Goal: Information Seeking & Learning: Learn about a topic

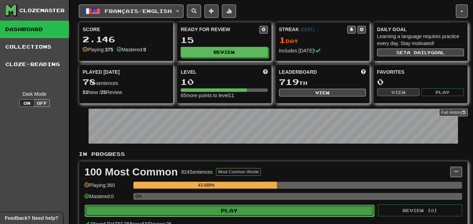
click at [238, 211] on button "Play" at bounding box center [229, 211] width 289 height 12
select select "********"
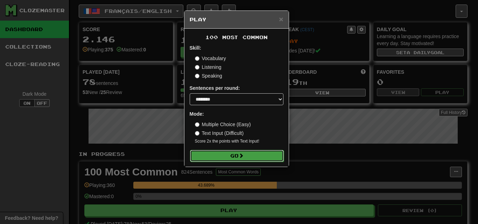
click at [238, 156] on button "Go" at bounding box center [237, 156] width 94 height 12
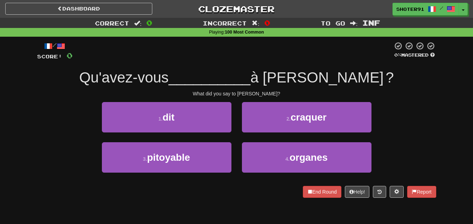
scroll to position [35, 0]
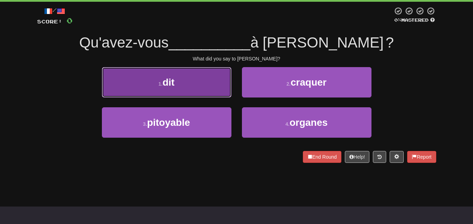
click at [153, 75] on button "1 . dit" at bounding box center [167, 82] width 130 height 30
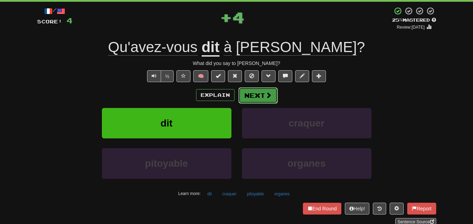
click at [267, 93] on span at bounding box center [268, 95] width 6 height 6
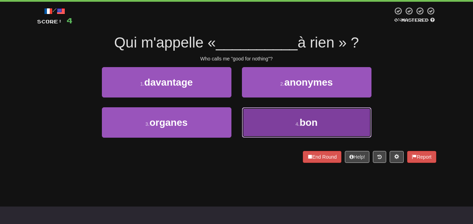
click at [326, 122] on button "4 . bon" at bounding box center [307, 122] width 130 height 30
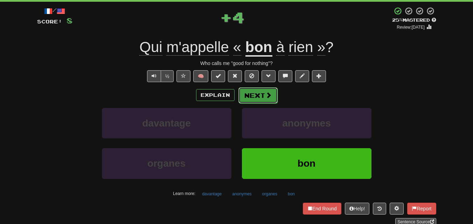
click at [259, 93] on button "Next" at bounding box center [257, 96] width 39 height 16
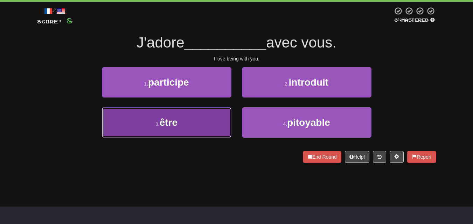
click at [213, 126] on button "3 . être" at bounding box center [167, 122] width 130 height 30
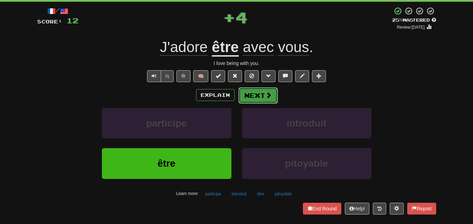
click at [255, 94] on button "Next" at bounding box center [257, 96] width 39 height 16
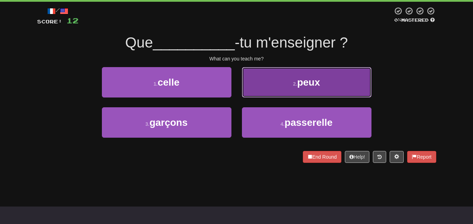
click at [256, 93] on button "2 . peux" at bounding box center [307, 82] width 130 height 30
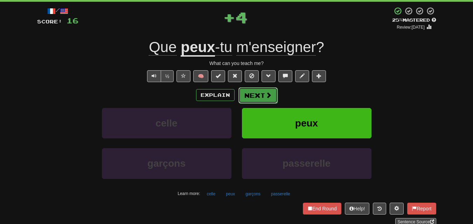
click at [255, 93] on button "Next" at bounding box center [257, 96] width 39 height 16
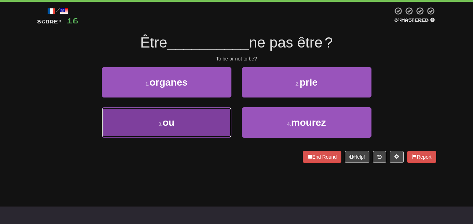
drag, startPoint x: 197, startPoint y: 130, endPoint x: 203, endPoint y: 123, distance: 8.7
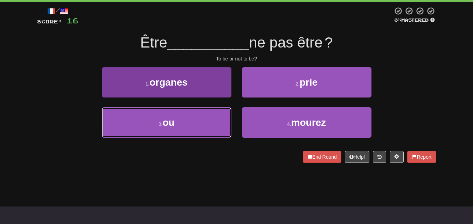
click at [197, 129] on button "3 . ou" at bounding box center [167, 122] width 130 height 30
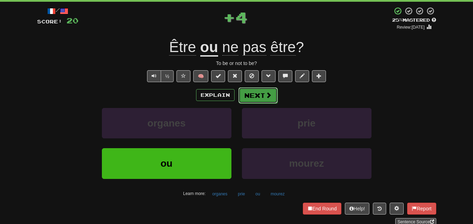
click at [246, 96] on button "Next" at bounding box center [257, 96] width 39 height 16
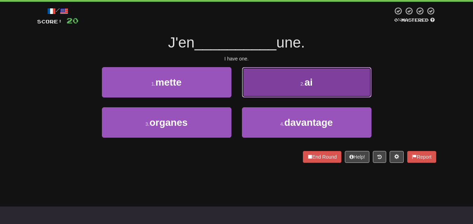
click at [290, 84] on button "2 . ai" at bounding box center [307, 82] width 130 height 30
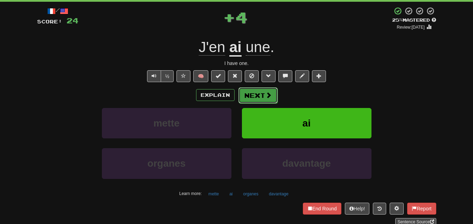
click at [260, 98] on button "Next" at bounding box center [257, 96] width 39 height 16
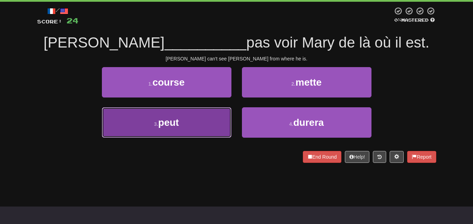
click at [217, 125] on button "3 . peut" at bounding box center [167, 122] width 130 height 30
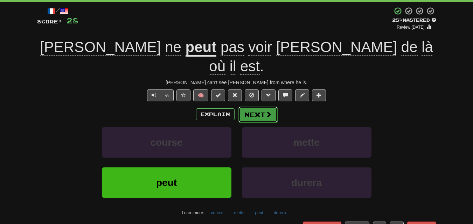
click at [249, 107] on button "Next" at bounding box center [257, 115] width 39 height 16
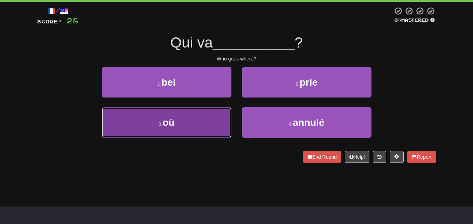
click at [154, 134] on button "3 . où" at bounding box center [167, 122] width 130 height 30
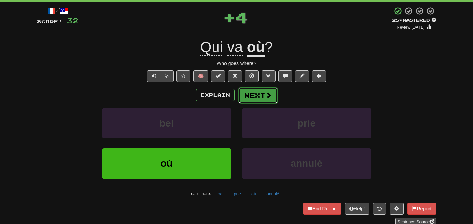
click at [259, 91] on button "Next" at bounding box center [257, 96] width 39 height 16
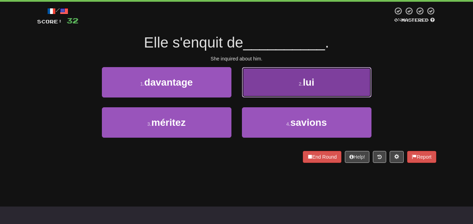
click at [333, 75] on button "2 . lui" at bounding box center [307, 82] width 130 height 30
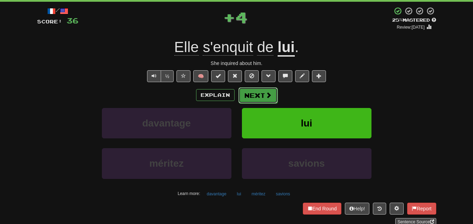
click at [250, 93] on button "Next" at bounding box center [257, 96] width 39 height 16
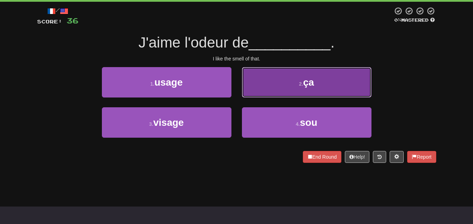
click at [288, 92] on button "2 . ça" at bounding box center [307, 82] width 130 height 30
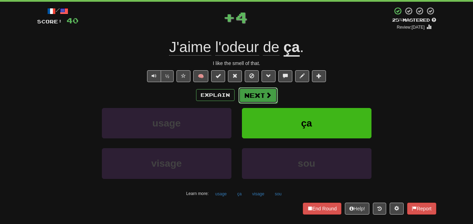
click at [263, 97] on button "Next" at bounding box center [257, 96] width 39 height 16
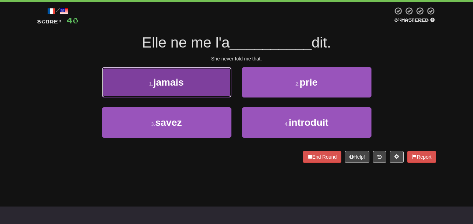
click at [196, 83] on button "1 . jamais" at bounding box center [167, 82] width 130 height 30
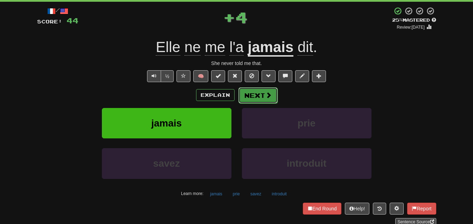
click at [245, 93] on button "Next" at bounding box center [257, 96] width 39 height 16
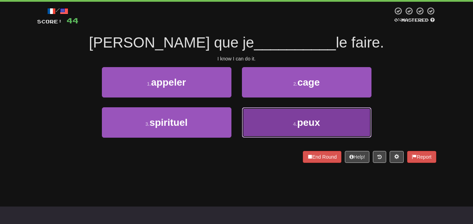
click at [278, 122] on button "4 . peux" at bounding box center [307, 122] width 130 height 30
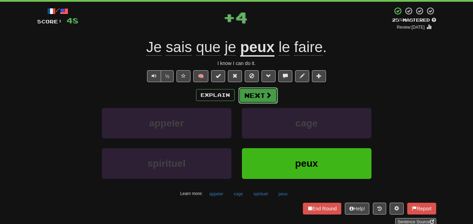
click at [249, 96] on button "Next" at bounding box center [257, 96] width 39 height 16
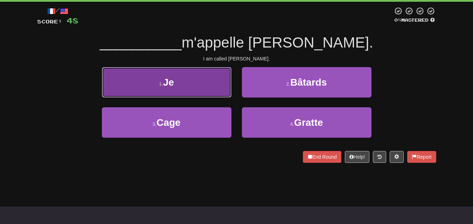
click at [179, 95] on button "1 . Je" at bounding box center [167, 82] width 130 height 30
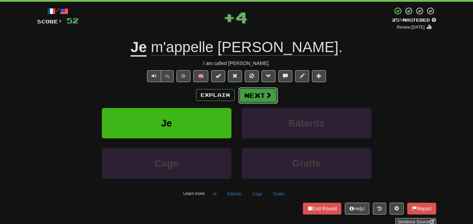
click at [250, 91] on button "Next" at bounding box center [257, 96] width 39 height 16
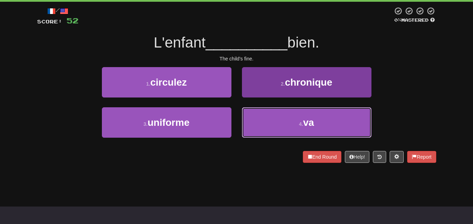
click at [312, 127] on button "4 . va" at bounding box center [307, 122] width 130 height 30
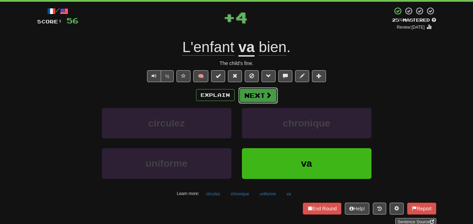
click at [268, 98] on span at bounding box center [268, 95] width 6 height 6
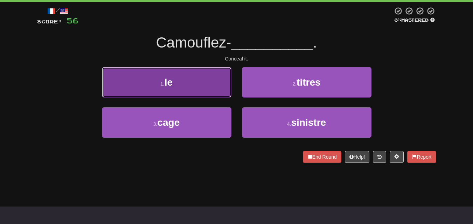
click at [208, 89] on button "1 . le" at bounding box center [167, 82] width 130 height 30
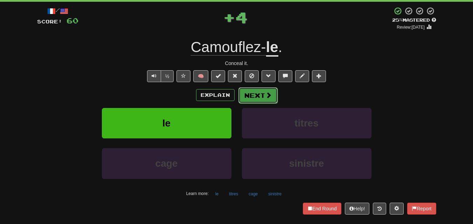
click at [253, 91] on button "Next" at bounding box center [257, 96] width 39 height 16
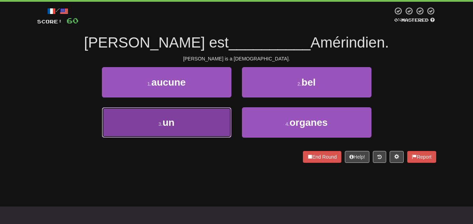
click at [177, 127] on button "3 . un" at bounding box center [167, 122] width 130 height 30
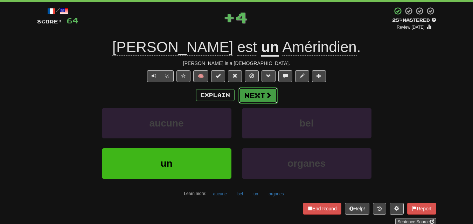
click at [254, 94] on button "Next" at bounding box center [257, 96] width 39 height 16
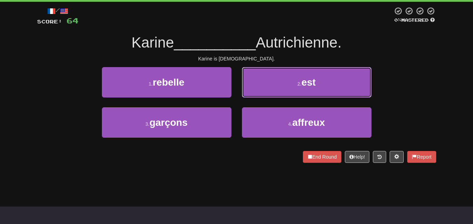
click at [318, 86] on button "2 . est" at bounding box center [307, 82] width 130 height 30
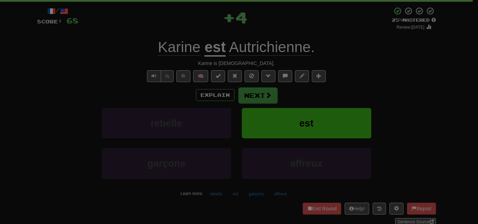
click at [267, 97] on body "Dashboard Clozemaster shoter91 / Toggle Dropdown Dashboard Leaderboard Activity…" at bounding box center [239, 224] width 478 height 519
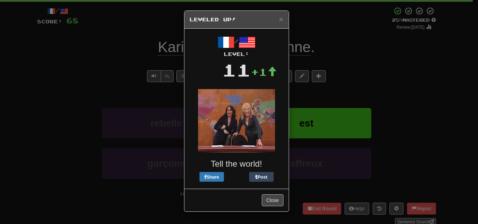
click at [284, 19] on div "× Leveled Up!" at bounding box center [236, 20] width 104 height 18
click at [280, 18] on span "×" at bounding box center [281, 19] width 4 height 8
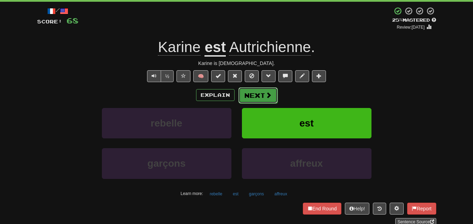
click at [261, 90] on button "Next" at bounding box center [257, 96] width 39 height 16
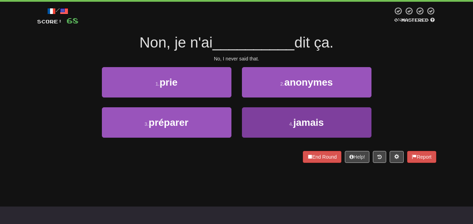
drag, startPoint x: 279, startPoint y: 104, endPoint x: 281, endPoint y: 123, distance: 19.4
click at [281, 123] on div "1 . prie 2 . anonymes 3 . préparer 4 . jamais" at bounding box center [237, 107] width 410 height 81
click at [281, 123] on button "4 . jamais" at bounding box center [307, 122] width 130 height 30
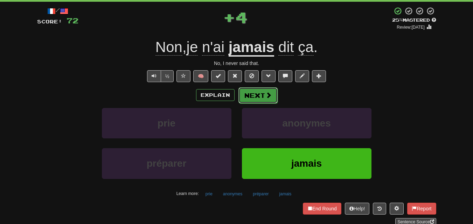
click at [256, 93] on button "Next" at bounding box center [257, 96] width 39 height 16
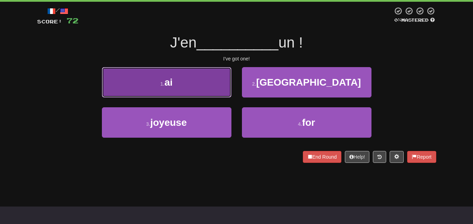
click at [195, 86] on button "1 . ai" at bounding box center [167, 82] width 130 height 30
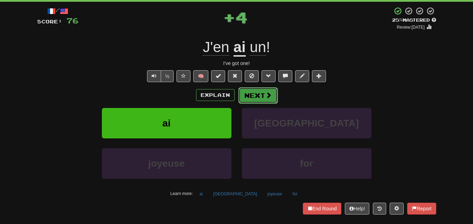
click at [266, 97] on span at bounding box center [268, 95] width 6 height 6
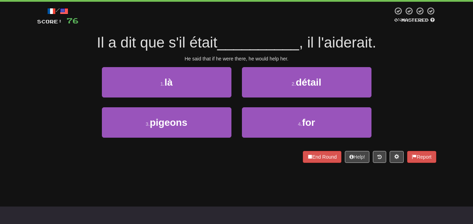
drag, startPoint x: 207, startPoint y: 152, endPoint x: 196, endPoint y: 154, distance: 11.1
click at [206, 152] on div "End Round Help! Report" at bounding box center [236, 157] width 399 height 12
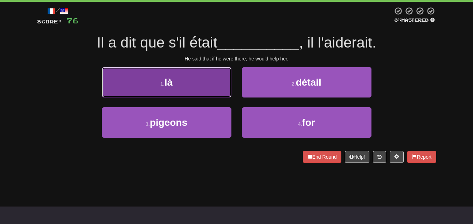
click at [167, 88] on button "1 . là" at bounding box center [167, 82] width 130 height 30
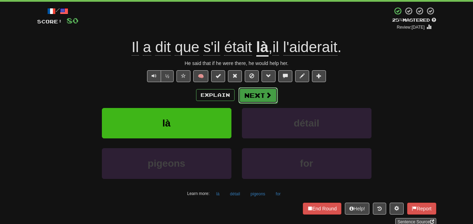
click at [253, 95] on button "Next" at bounding box center [257, 96] width 39 height 16
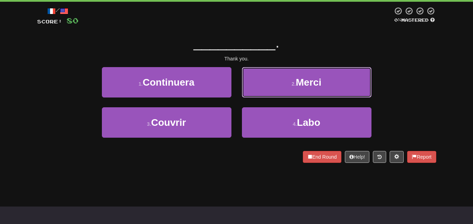
click at [311, 69] on button "2 . Merci" at bounding box center [307, 82] width 130 height 30
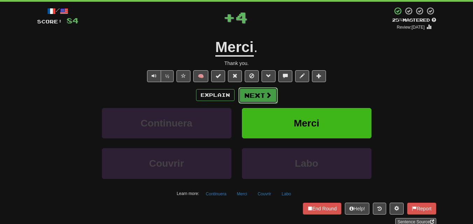
click at [254, 88] on button "Next" at bounding box center [257, 96] width 39 height 16
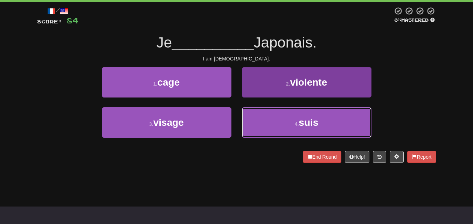
click at [317, 117] on span "suis" at bounding box center [309, 122] width 20 height 11
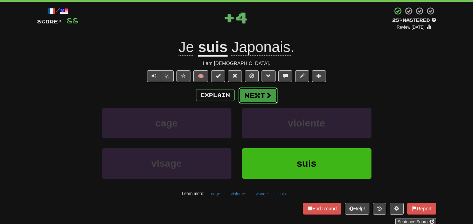
click at [261, 97] on button "Next" at bounding box center [257, 96] width 39 height 16
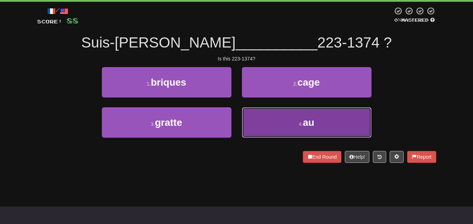
click at [291, 120] on button "4 . au" at bounding box center [307, 122] width 130 height 30
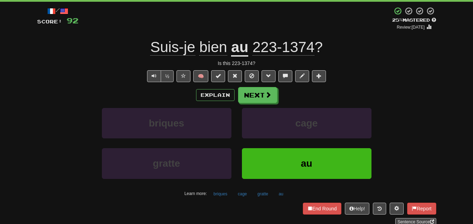
click at [171, 43] on span "Suis-je" at bounding box center [172, 47] width 45 height 17
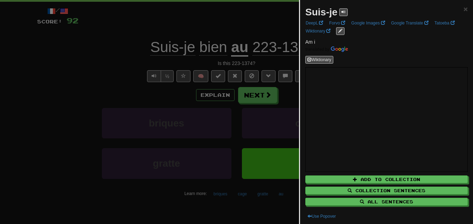
click at [97, 50] on div at bounding box center [236, 112] width 473 height 224
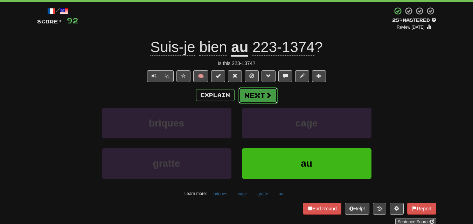
click at [252, 95] on button "Next" at bounding box center [257, 96] width 39 height 16
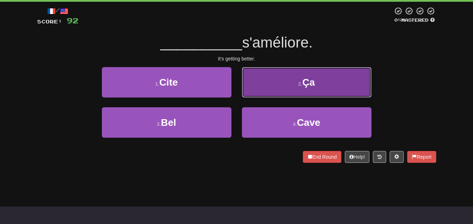
click at [288, 91] on button "2 . Ça" at bounding box center [307, 82] width 130 height 30
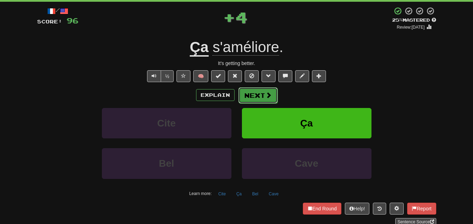
click at [260, 97] on button "Next" at bounding box center [257, 96] width 39 height 16
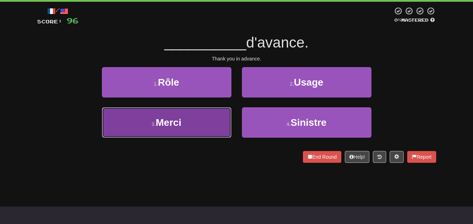
click at [191, 126] on button "3 . Merci" at bounding box center [167, 122] width 130 height 30
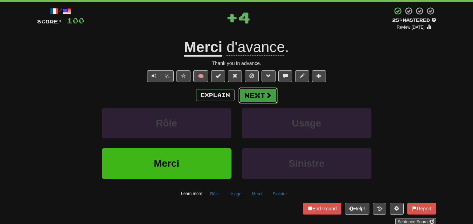
click at [252, 92] on button "Next" at bounding box center [257, 96] width 39 height 16
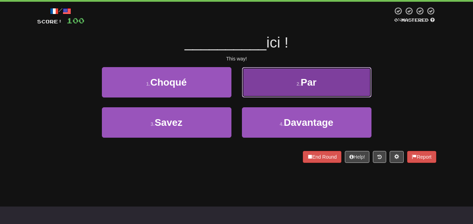
click at [318, 94] on button "2 . Par" at bounding box center [307, 82] width 130 height 30
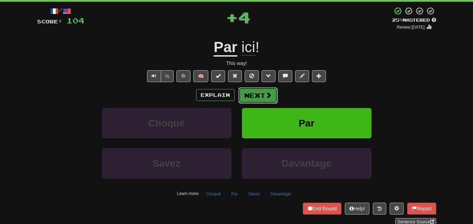
click at [250, 98] on button "Next" at bounding box center [257, 96] width 39 height 16
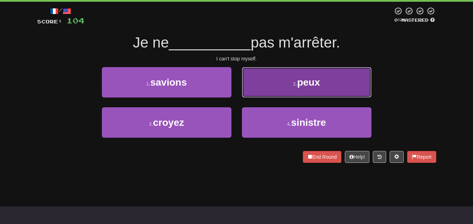
click at [319, 80] on span "peux" at bounding box center [308, 82] width 23 height 11
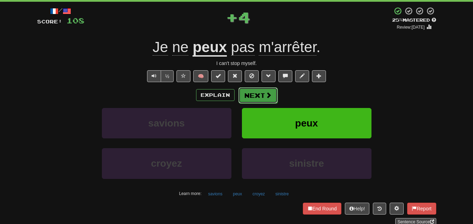
click at [250, 89] on button "Next" at bounding box center [257, 96] width 39 height 16
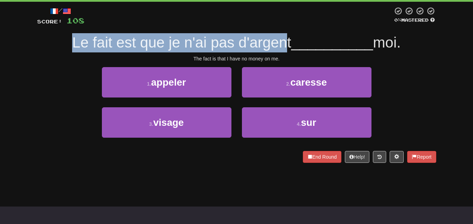
drag, startPoint x: 66, startPoint y: 43, endPoint x: 285, endPoint y: 41, distance: 219.1
click at [285, 42] on div "Le fait est que je n'ai pas d'argent __________ moi." at bounding box center [236, 42] width 399 height 19
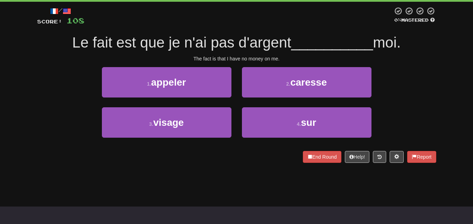
click at [316, 35] on span "__________" at bounding box center [332, 42] width 82 height 16
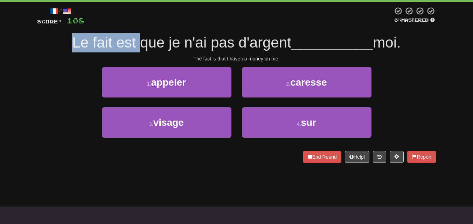
drag, startPoint x: 68, startPoint y: 41, endPoint x: 136, endPoint y: 40, distance: 67.9
click at [136, 40] on div "Le fait est que je n'ai pas d'argent __________ moi." at bounding box center [236, 42] width 399 height 19
click at [119, 47] on span "Le fait est que je n'ai pas d'argent" at bounding box center [181, 42] width 219 height 16
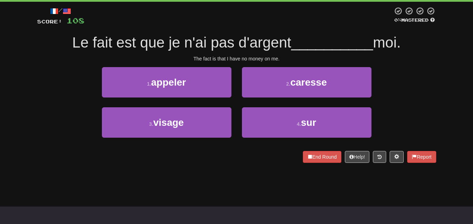
click at [155, 40] on span "Le fait est que je n'ai pas d'argent" at bounding box center [181, 42] width 219 height 16
click at [306, 39] on span "__________" at bounding box center [332, 42] width 82 height 16
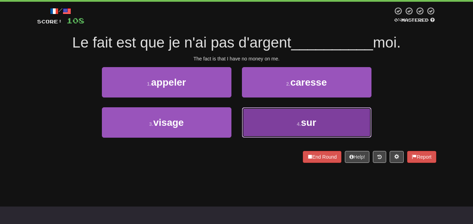
click at [309, 115] on button "4 . sur" at bounding box center [307, 122] width 130 height 30
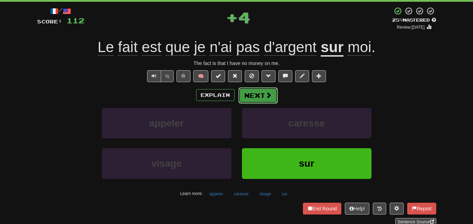
click at [256, 91] on button "Next" at bounding box center [257, 96] width 39 height 16
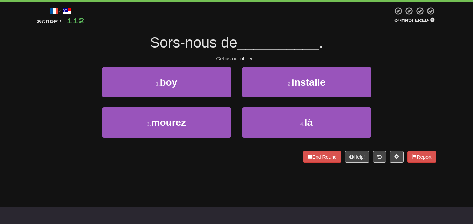
click at [64, 98] on div "1 . boy 2 . installe" at bounding box center [237, 87] width 420 height 40
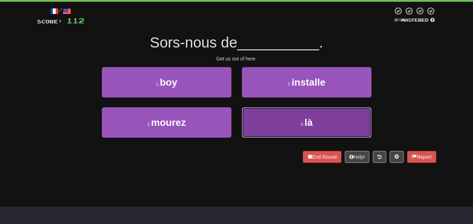
click at [319, 119] on button "4 . là" at bounding box center [307, 122] width 130 height 30
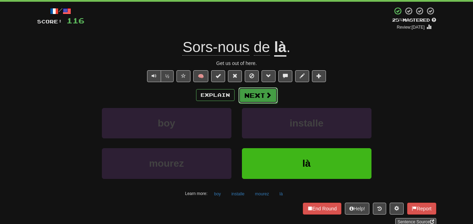
click at [256, 98] on button "Next" at bounding box center [257, 96] width 39 height 16
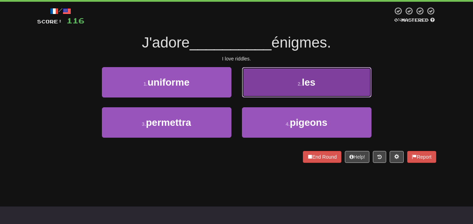
click at [308, 82] on span "les" at bounding box center [309, 82] width 14 height 11
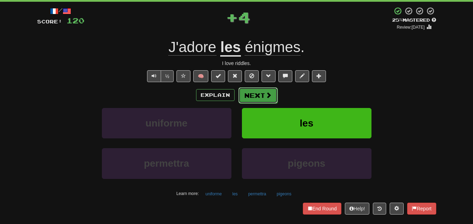
click at [257, 92] on button "Next" at bounding box center [257, 96] width 39 height 16
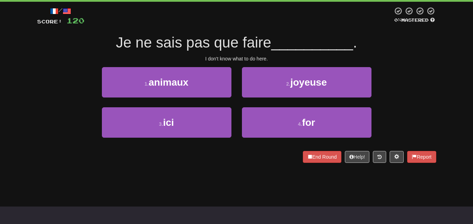
click at [39, 85] on div "1 . animaux 2 . joyeuse" at bounding box center [237, 87] width 420 height 40
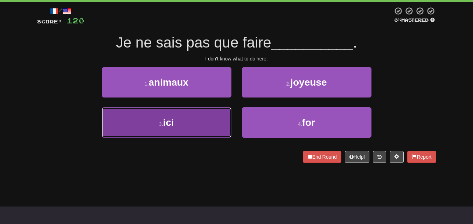
click at [187, 127] on button "3 . ici" at bounding box center [167, 122] width 130 height 30
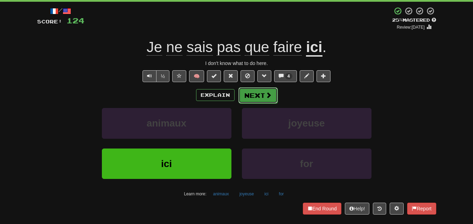
click at [263, 95] on button "Next" at bounding box center [257, 96] width 39 height 16
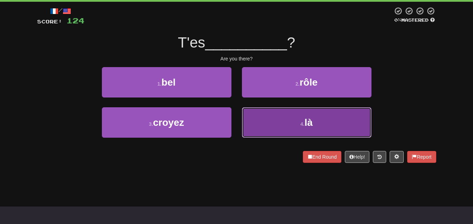
click at [307, 119] on span "là" at bounding box center [309, 122] width 8 height 11
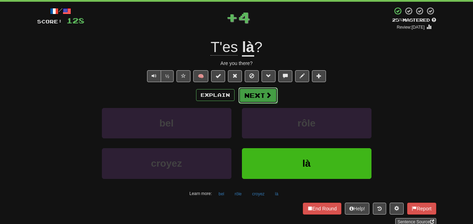
click at [252, 96] on button "Next" at bounding box center [257, 96] width 39 height 16
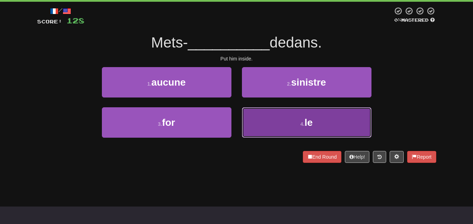
click at [309, 121] on span "le" at bounding box center [309, 122] width 8 height 11
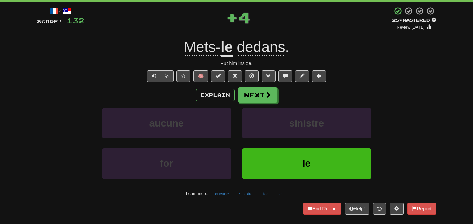
click at [266, 50] on span "dedans" at bounding box center [261, 47] width 48 height 17
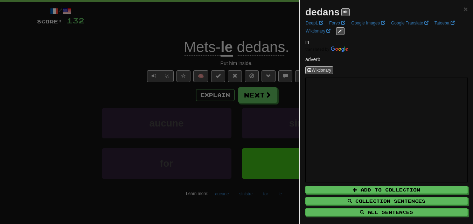
click at [87, 62] on div at bounding box center [236, 112] width 473 height 224
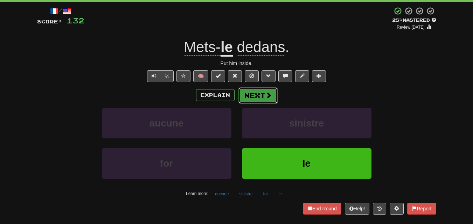
click at [260, 99] on button "Next" at bounding box center [257, 96] width 39 height 16
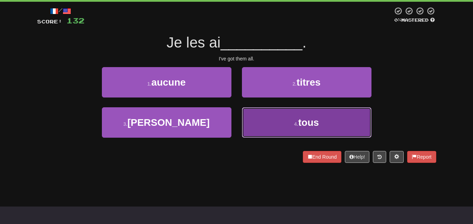
click at [267, 120] on button "4 . tous" at bounding box center [307, 122] width 130 height 30
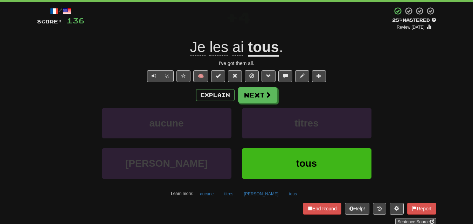
click at [224, 48] on span "les" at bounding box center [218, 47] width 19 height 17
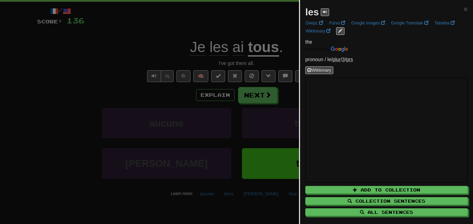
click at [72, 61] on div at bounding box center [236, 112] width 473 height 224
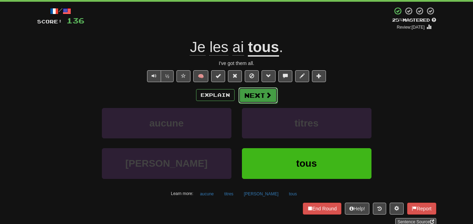
click at [264, 91] on button "Next" at bounding box center [257, 96] width 39 height 16
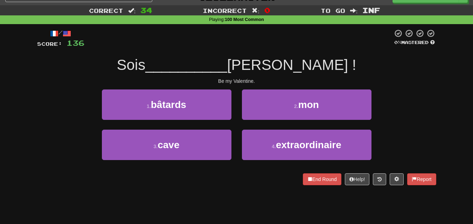
scroll to position [0, 0]
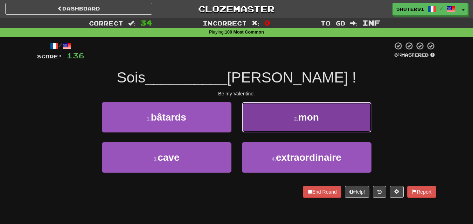
click at [298, 118] on small "2 ." at bounding box center [296, 119] width 4 height 6
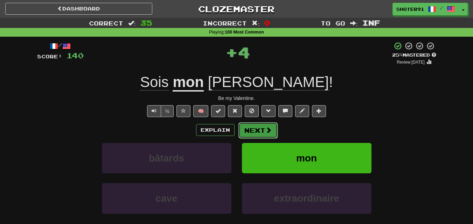
click at [256, 129] on button "Next" at bounding box center [257, 131] width 39 height 16
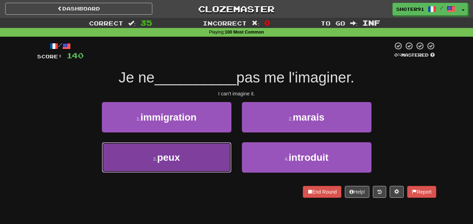
click at [203, 158] on button "3 . peux" at bounding box center [167, 157] width 130 height 30
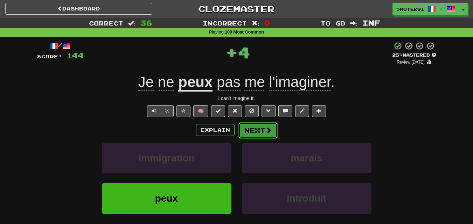
click at [252, 132] on button "Next" at bounding box center [257, 131] width 39 height 16
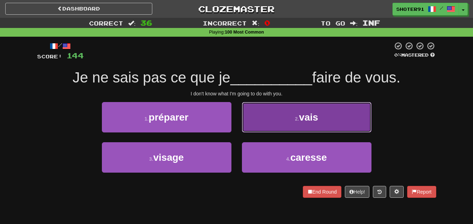
click at [318, 119] on span "vais" at bounding box center [308, 117] width 19 height 11
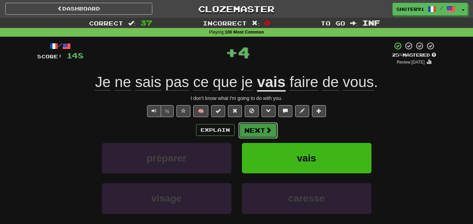
click at [271, 128] on span at bounding box center [268, 130] width 6 height 6
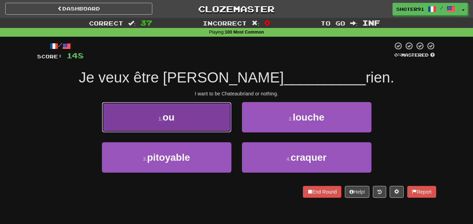
click at [176, 119] on button "1 . ou" at bounding box center [167, 117] width 130 height 30
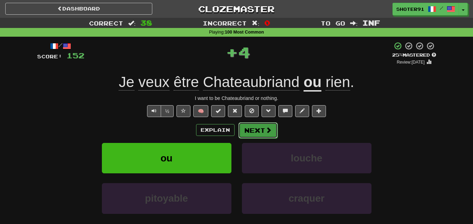
click at [251, 128] on button "Next" at bounding box center [257, 131] width 39 height 16
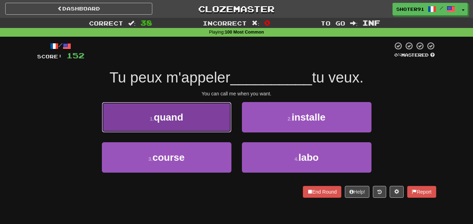
click at [182, 122] on span "quand" at bounding box center [168, 117] width 29 height 11
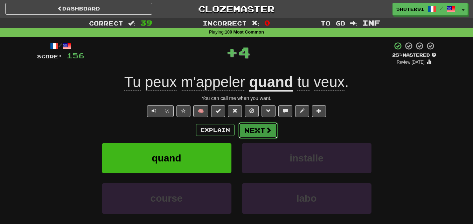
click at [257, 130] on button "Next" at bounding box center [257, 131] width 39 height 16
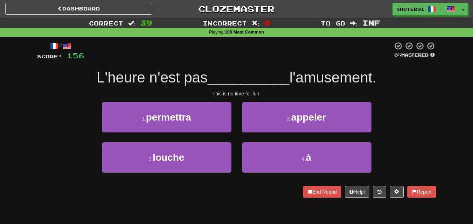
click at [69, 107] on div "1 . permettra 2 . appeler" at bounding box center [237, 122] width 420 height 40
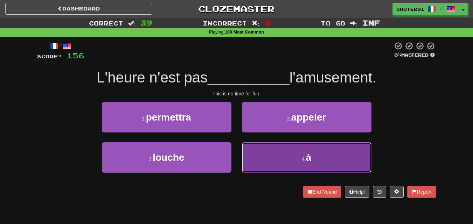
click at [311, 161] on span "à" at bounding box center [309, 157] width 6 height 11
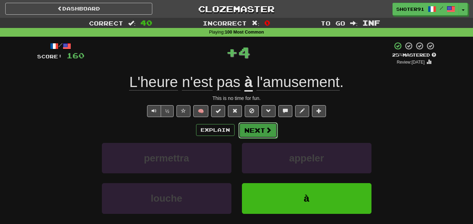
click at [258, 133] on button "Next" at bounding box center [257, 131] width 39 height 16
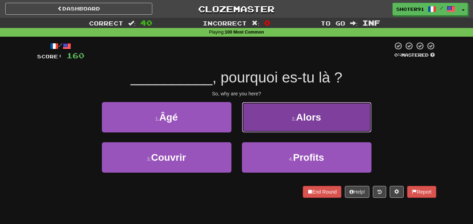
click at [270, 121] on button "2 . Alors" at bounding box center [307, 117] width 130 height 30
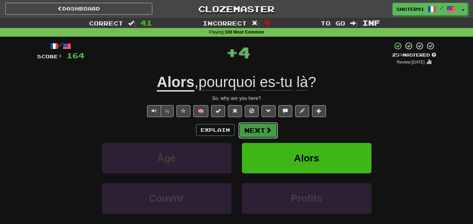
click at [254, 129] on button "Next" at bounding box center [257, 131] width 39 height 16
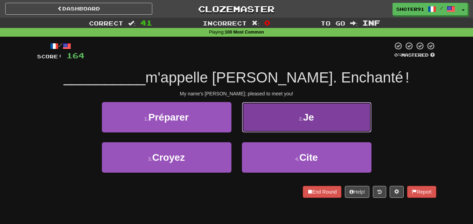
click at [316, 126] on button "2 . Je" at bounding box center [307, 117] width 130 height 30
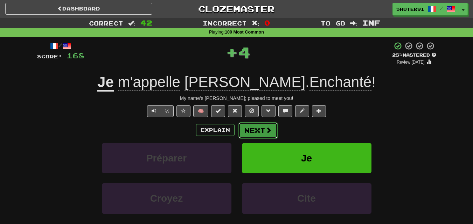
click at [261, 134] on button "Next" at bounding box center [257, 131] width 39 height 16
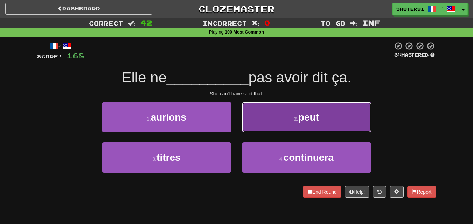
click at [310, 124] on button "2 . peut" at bounding box center [307, 117] width 130 height 30
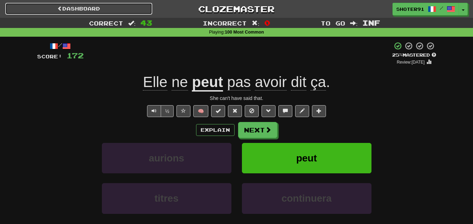
click at [84, 10] on link "Dashboard" at bounding box center [78, 9] width 147 height 12
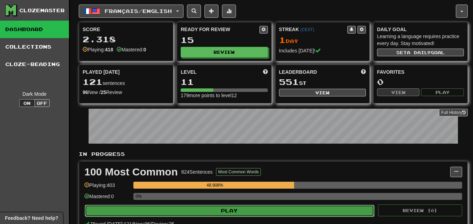
click at [237, 209] on button "Play" at bounding box center [229, 211] width 289 height 12
select select "********"
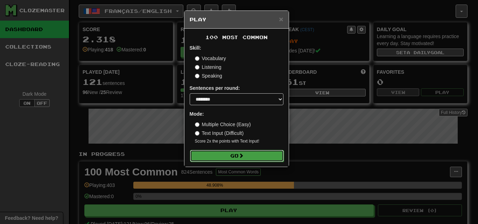
click at [241, 154] on span at bounding box center [241, 155] width 5 height 5
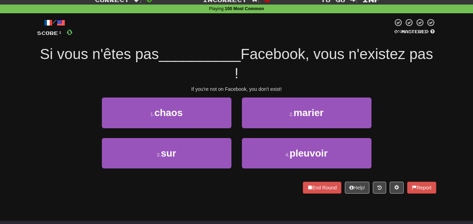
scroll to position [35, 0]
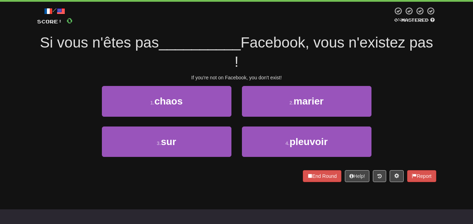
click at [31, 103] on div "Correct : 0 Incorrect : 0 To go : Inf Playing : 100 Most Common / Score: 0 0 % …" at bounding box center [236, 87] width 473 height 209
click at [41, 110] on div "1 . chaos 2 . marier" at bounding box center [237, 106] width 420 height 40
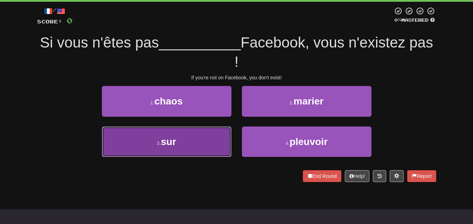
click at [157, 141] on small "3 ." at bounding box center [159, 144] width 4 height 6
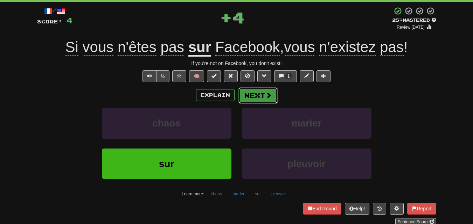
click at [256, 92] on button "Next" at bounding box center [257, 96] width 39 height 16
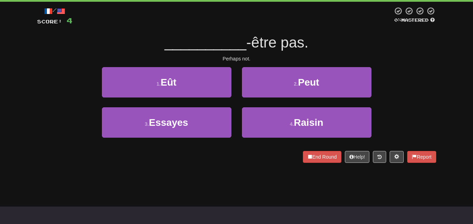
click at [378, 49] on div "__________ -être pas." at bounding box center [236, 42] width 399 height 19
click at [396, 58] on div "Perhaps not." at bounding box center [236, 58] width 399 height 7
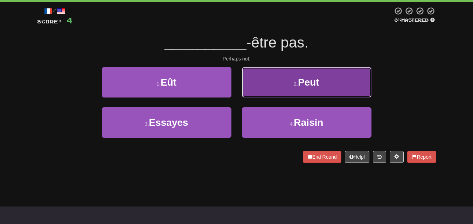
click at [331, 86] on button "2 . Peut" at bounding box center [307, 82] width 130 height 30
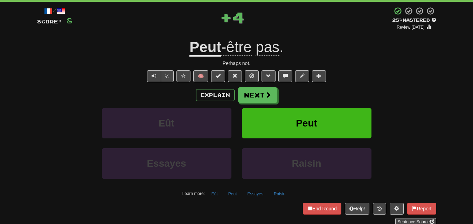
click at [420, 93] on div "Explain Next" at bounding box center [236, 95] width 399 height 16
click at [267, 95] on span at bounding box center [268, 95] width 6 height 6
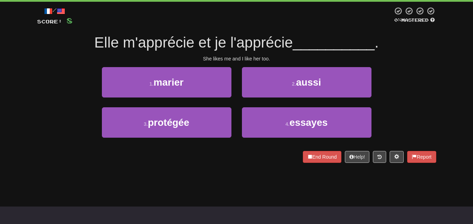
click at [395, 87] on div "1 . marier 2 . aussi" at bounding box center [237, 87] width 420 height 40
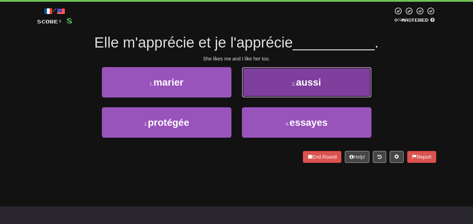
click at [337, 83] on button "2 . aussi" at bounding box center [307, 82] width 130 height 30
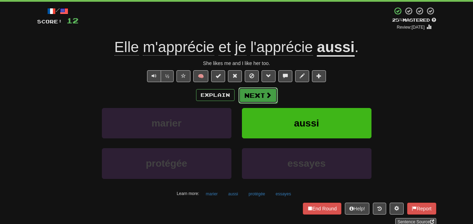
click at [265, 93] on span at bounding box center [268, 95] width 6 height 6
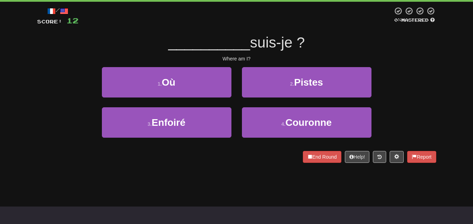
drag, startPoint x: 397, startPoint y: 60, endPoint x: 400, endPoint y: 56, distance: 4.6
click at [398, 59] on div "Where am I?" at bounding box center [236, 58] width 399 height 7
click at [351, 39] on div "__________ suis-je ?" at bounding box center [236, 42] width 399 height 19
click at [344, 35] on div "__________ suis-je ?" at bounding box center [236, 42] width 399 height 19
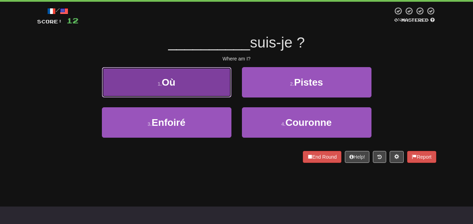
click at [194, 86] on button "1 . Où" at bounding box center [167, 82] width 130 height 30
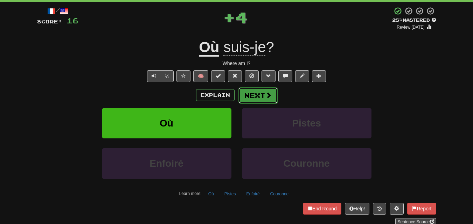
click at [265, 90] on button "Next" at bounding box center [257, 96] width 39 height 16
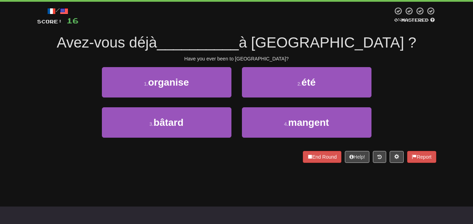
click at [414, 60] on div "Have you ever been to Boston?" at bounding box center [236, 58] width 399 height 7
click at [414, 54] on div "/ Score: 16 0 % Mastered Avez-vous déjà __________ à Boston ? Have you ever bee…" at bounding box center [236, 85] width 399 height 156
click at [405, 40] on div "Avez-vous déjà __________ à Boston ?" at bounding box center [236, 42] width 399 height 19
click at [404, 50] on div "Avez-vous déjà __________ à Boston ?" at bounding box center [236, 42] width 399 height 19
click at [415, 83] on div "1 . organise 2 . été" at bounding box center [237, 87] width 420 height 40
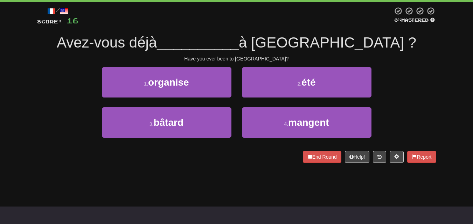
click at [410, 78] on div "1 . organise 2 . été" at bounding box center [237, 87] width 420 height 40
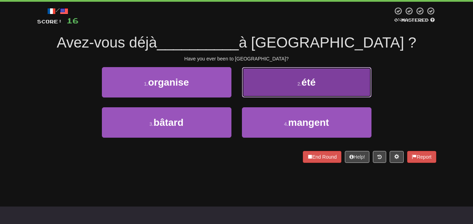
click at [305, 87] on span "été" at bounding box center [308, 82] width 14 height 11
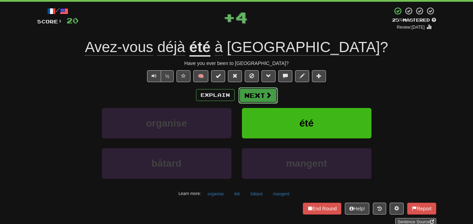
click at [257, 95] on button "Next" at bounding box center [257, 96] width 39 height 16
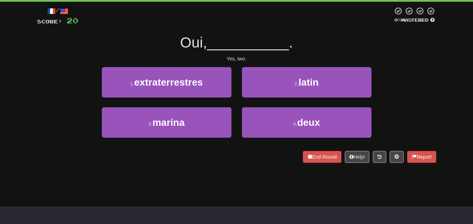
click at [427, 67] on div "1 . extraterrestres 2 . latin" at bounding box center [237, 87] width 420 height 40
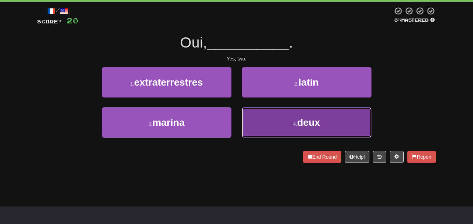
click at [289, 118] on button "4 . deux" at bounding box center [307, 122] width 130 height 30
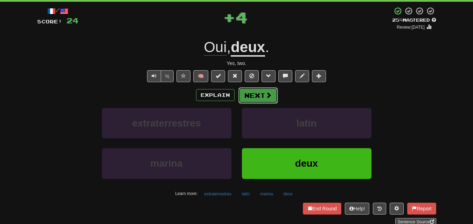
click at [252, 92] on button "Next" at bounding box center [257, 96] width 39 height 16
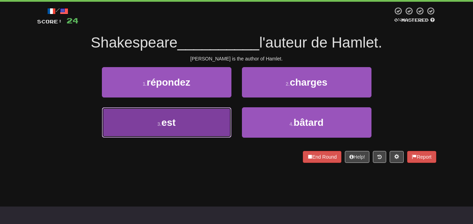
click at [160, 125] on small "3 ." at bounding box center [159, 124] width 4 height 6
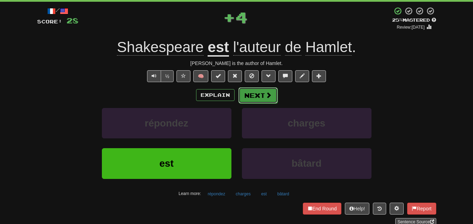
click at [262, 97] on button "Next" at bounding box center [257, 96] width 39 height 16
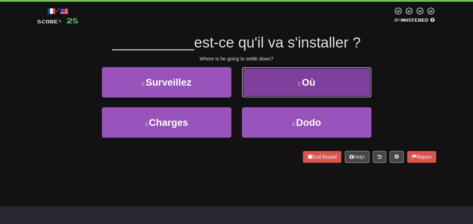
click at [275, 90] on button "2 . Où" at bounding box center [307, 82] width 130 height 30
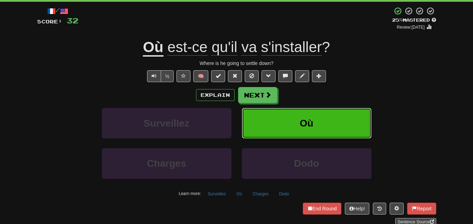
scroll to position [0, 0]
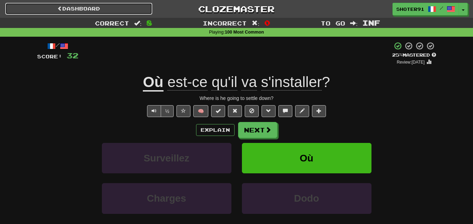
click at [70, 8] on link "Dashboard" at bounding box center [78, 9] width 147 height 12
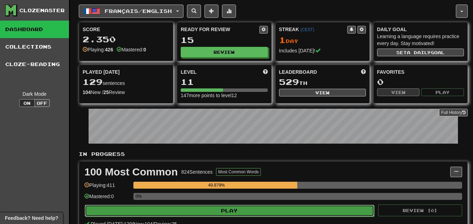
click at [214, 214] on button "Play" at bounding box center [229, 211] width 289 height 12
select select "********"
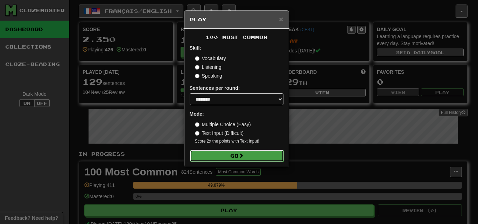
click at [250, 160] on button "Go" at bounding box center [237, 156] width 94 height 12
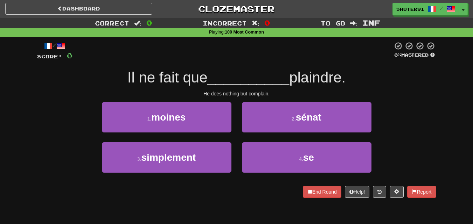
drag, startPoint x: 449, startPoint y: 76, endPoint x: 445, endPoint y: 86, distance: 10.8
click at [449, 75] on div "Correct : 0 Incorrect : 0 To go : Inf Playing : 100 Most Common / Score: 0 0 % …" at bounding box center [236, 113] width 473 height 190
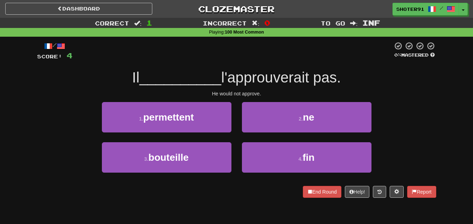
click at [32, 120] on div "/ Score: 4 0 % Mastered Il __________ l'approuverait pas. He would not approve.…" at bounding box center [237, 122] width 410 height 171
click at [69, 10] on link "Dashboard" at bounding box center [78, 9] width 147 height 12
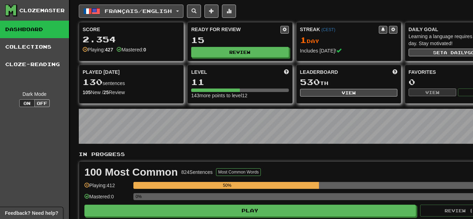
click at [182, 12] on button "Français / English" at bounding box center [131, 11] width 105 height 13
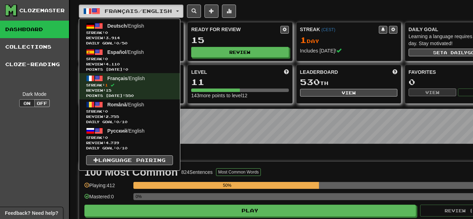
click at [182, 12] on button "Français / English" at bounding box center [131, 11] width 105 height 13
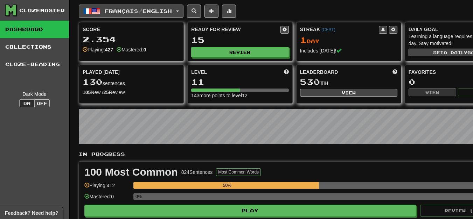
click at [172, 8] on span "Français / English" at bounding box center [138, 11] width 67 height 6
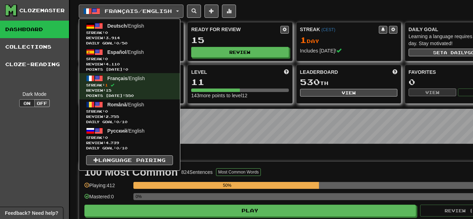
click at [330, 15] on div "Français / English Deutsch / English Streak: 0 Review: 3.914 Daily Goal: 0 / 50…" at bounding box center [288, 11] width 419 height 13
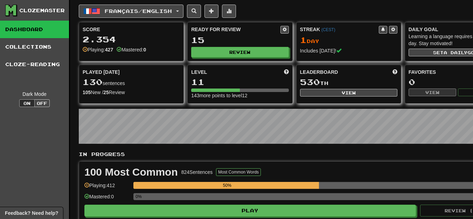
scroll to position [0, 42]
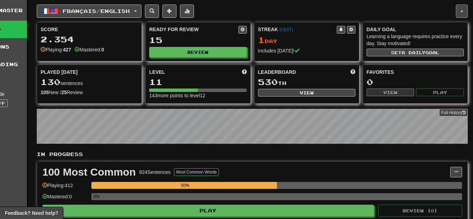
click at [463, 13] on button "button" at bounding box center [462, 11] width 12 height 13
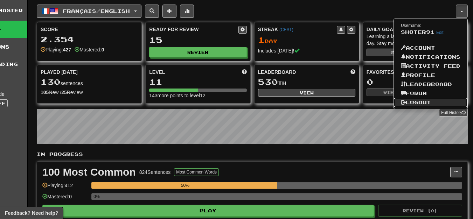
click at [426, 100] on link "Logout" at bounding box center [431, 102] width 74 height 9
